Goal: Check status: Check status

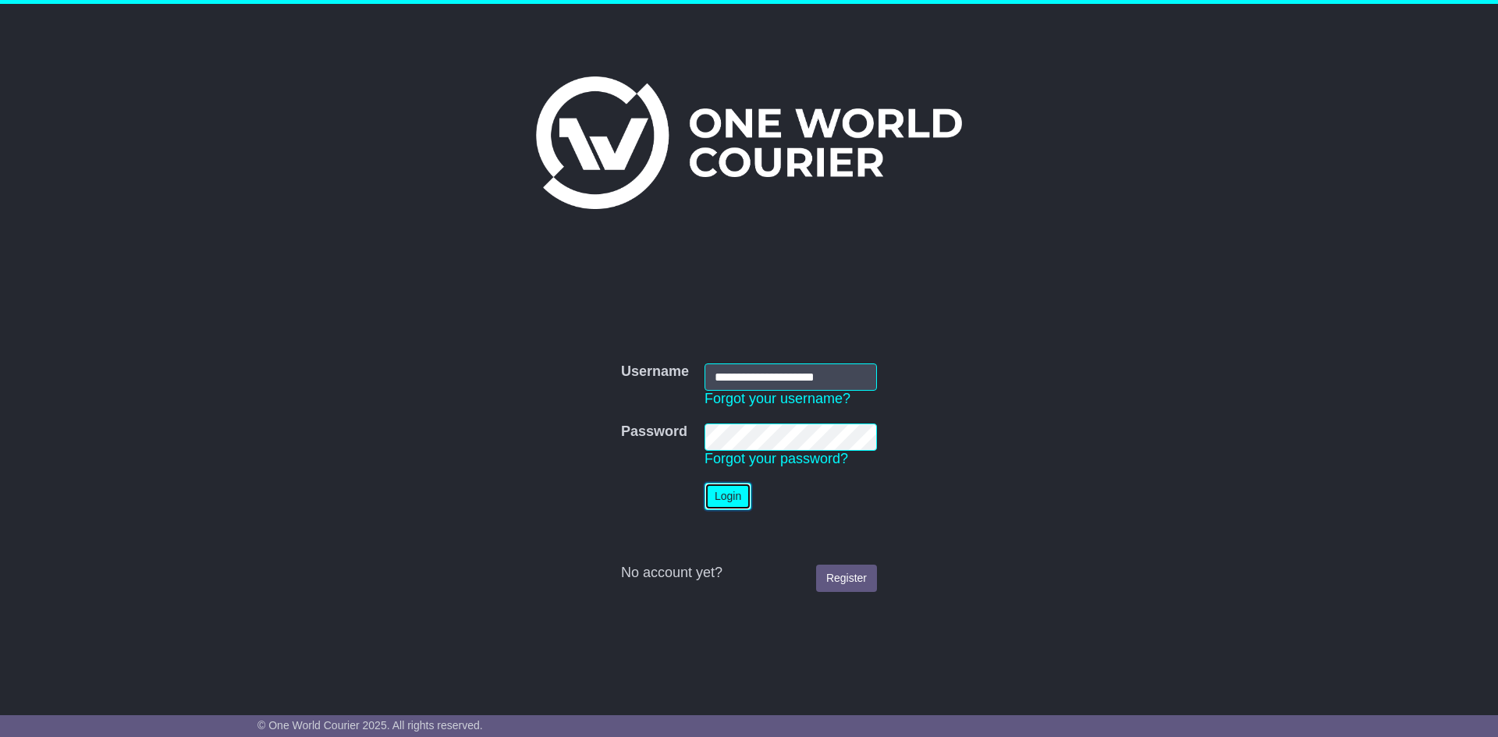
click at [730, 492] on button "Login" at bounding box center [727, 496] width 47 height 27
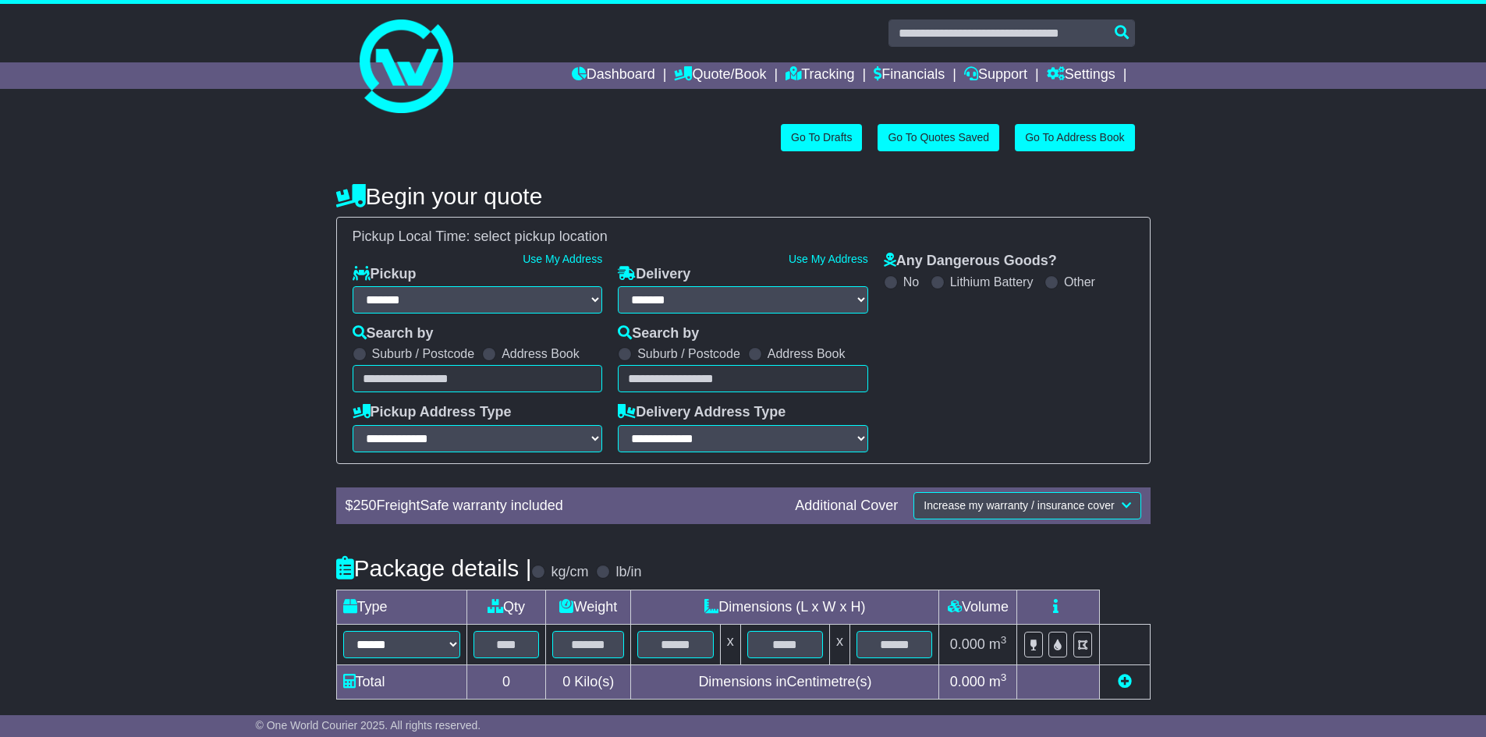
select select "**"
click at [804, 67] on link "Tracking" at bounding box center [820, 75] width 69 height 27
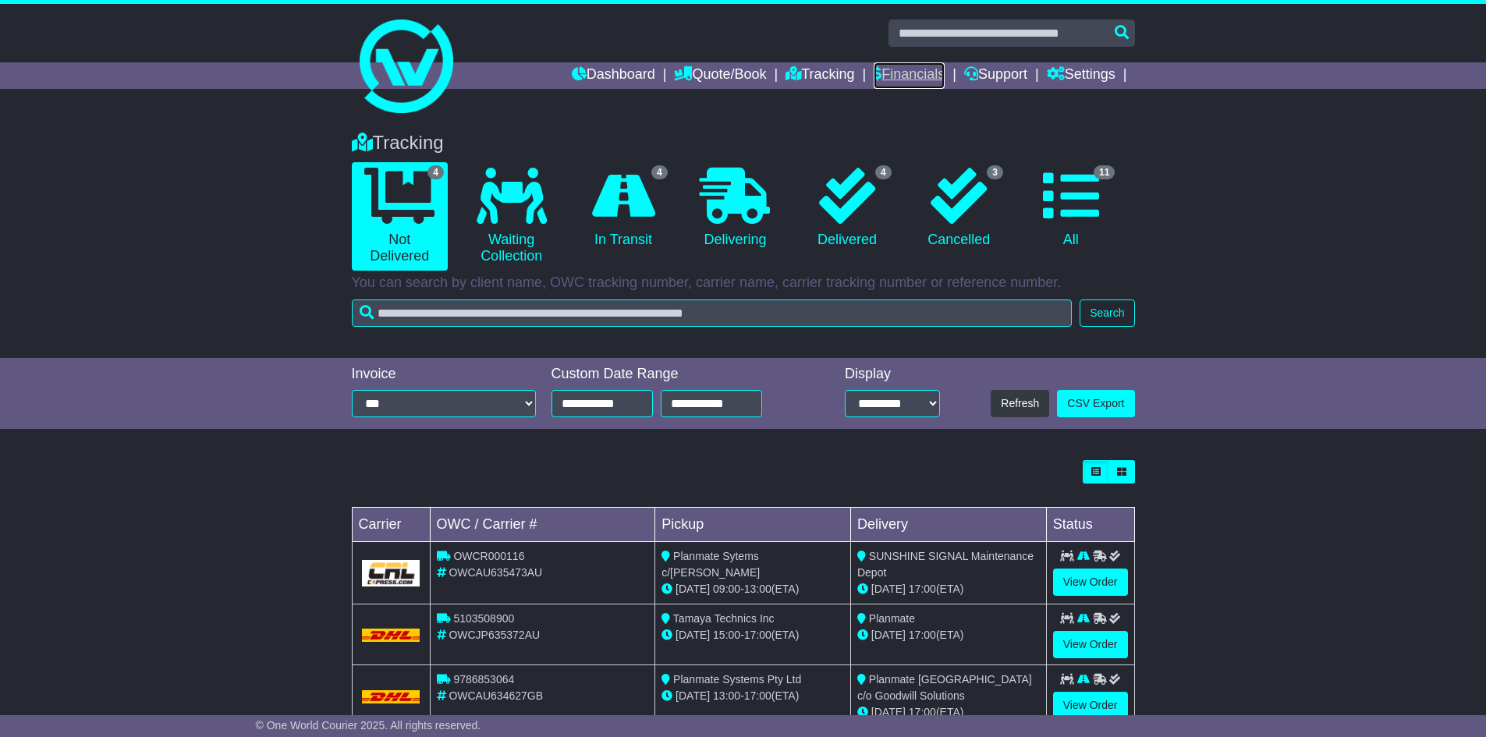
click at [895, 69] on link "Financials" at bounding box center [909, 75] width 71 height 27
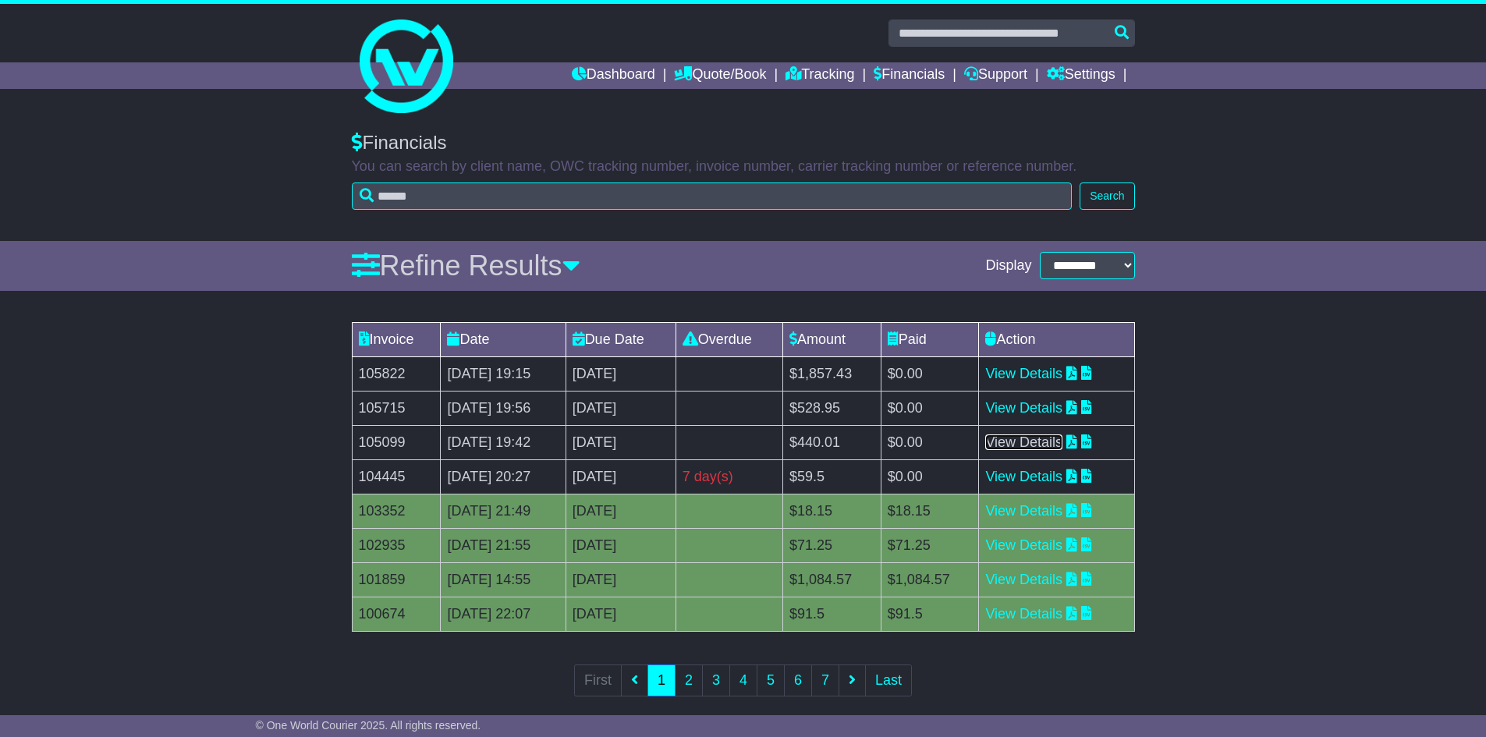
click at [1057, 441] on link "View Details" at bounding box center [1023, 443] width 77 height 16
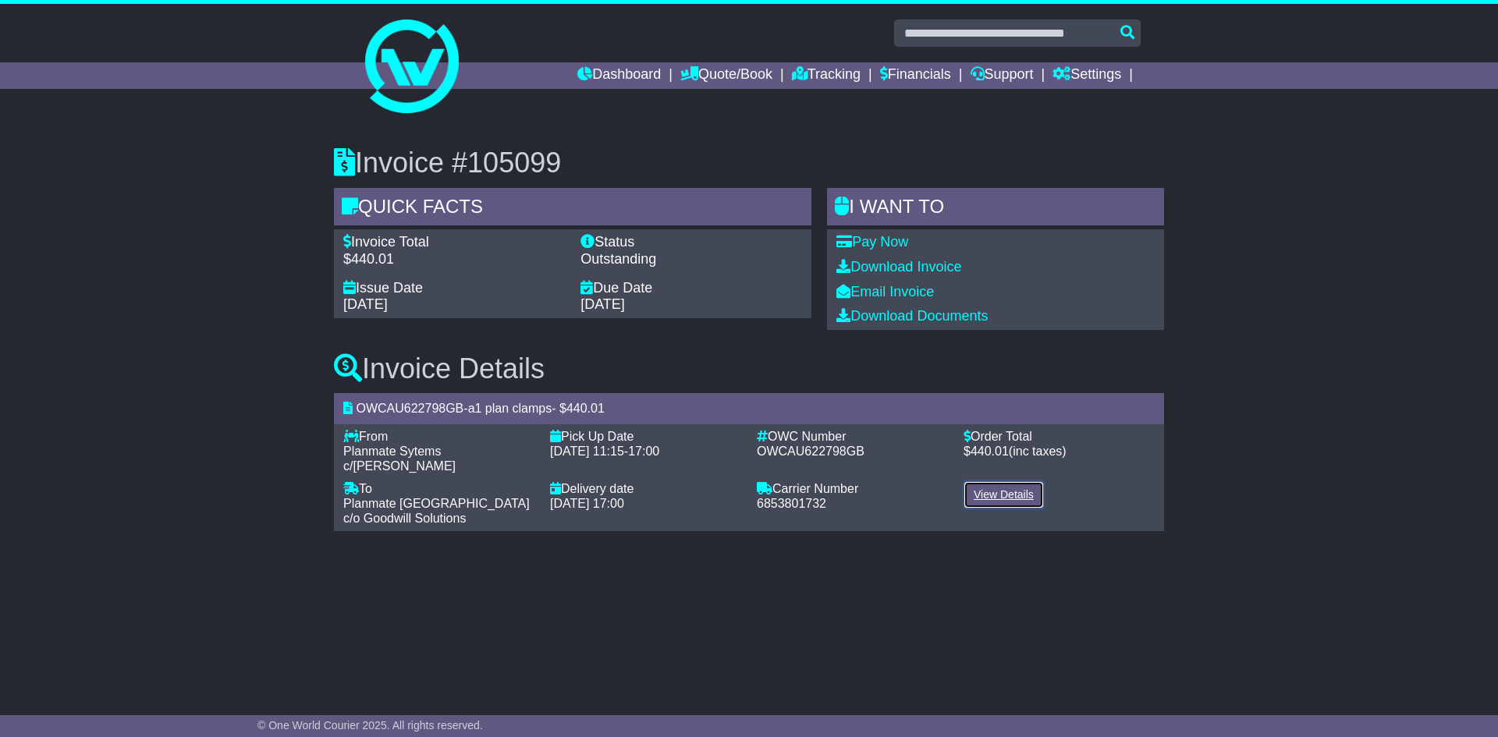
click at [1009, 481] on link "View Details" at bounding box center [1004, 494] width 80 height 27
click at [1015, 481] on link "View Details" at bounding box center [1004, 494] width 80 height 27
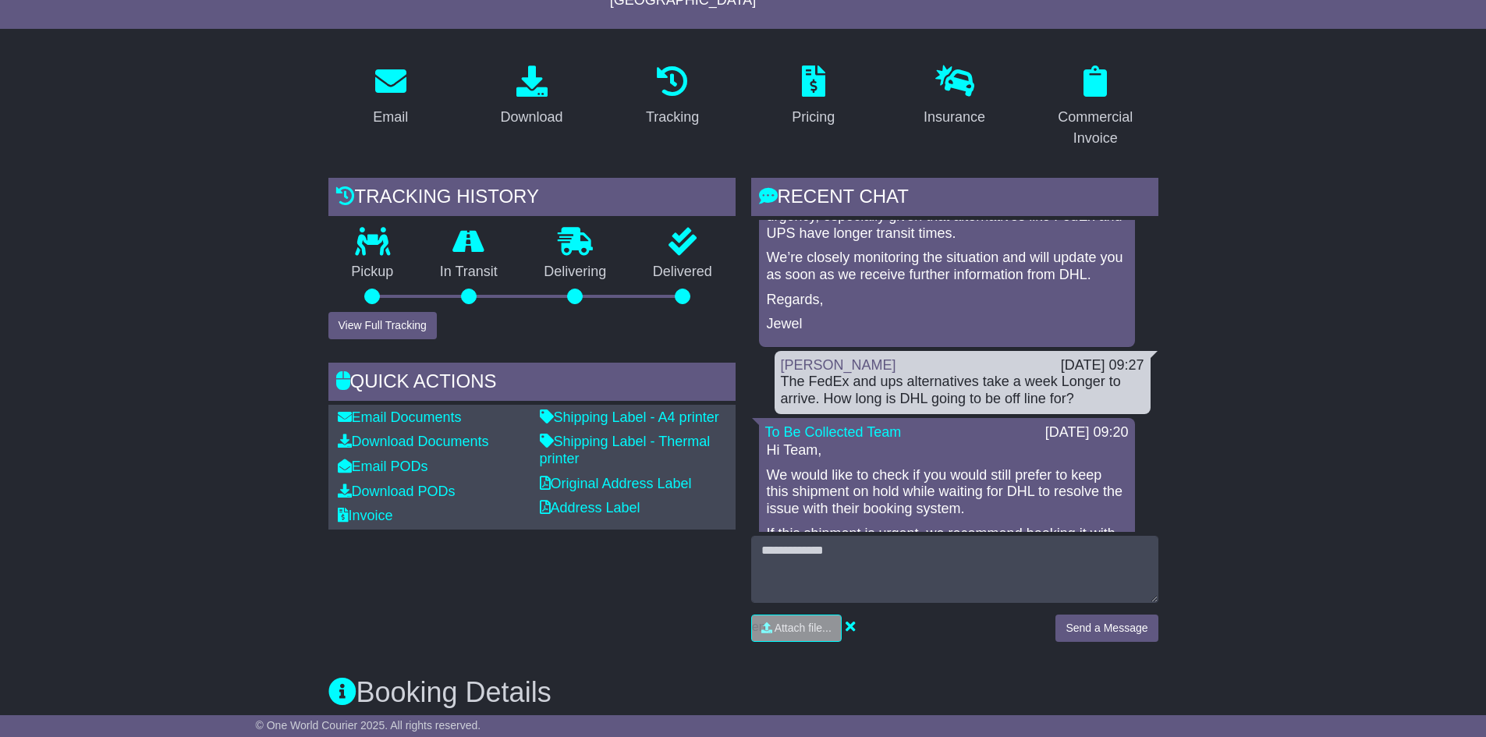
scroll to position [1805, 0]
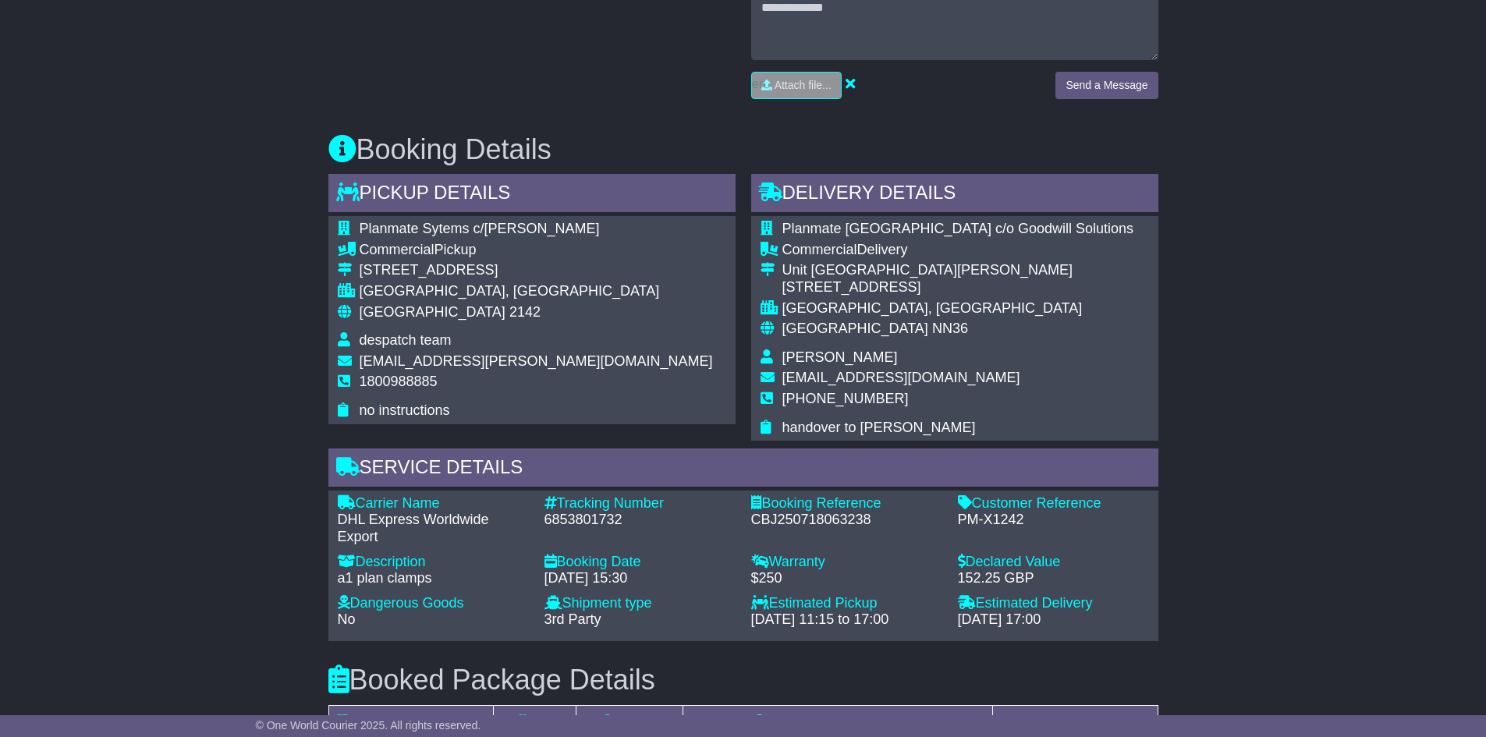
scroll to position [780, 0]
